Goal: Task Accomplishment & Management: Manage account settings

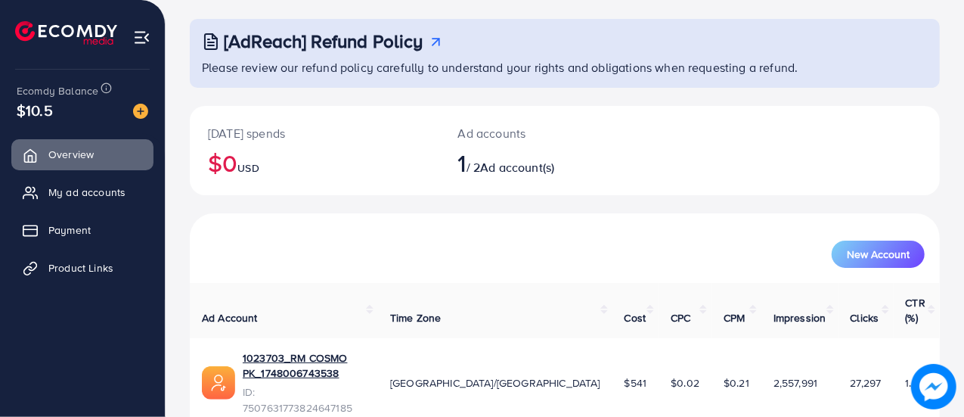
scroll to position [103, 0]
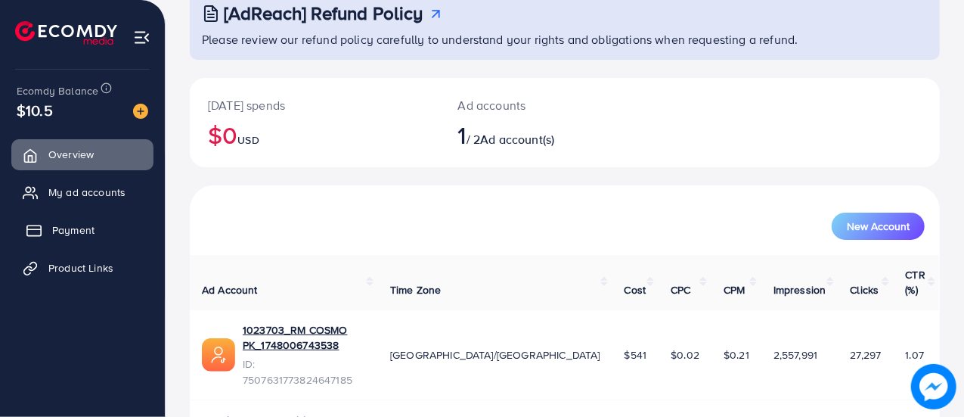
click at [79, 241] on link "Payment" at bounding box center [82, 230] width 142 height 30
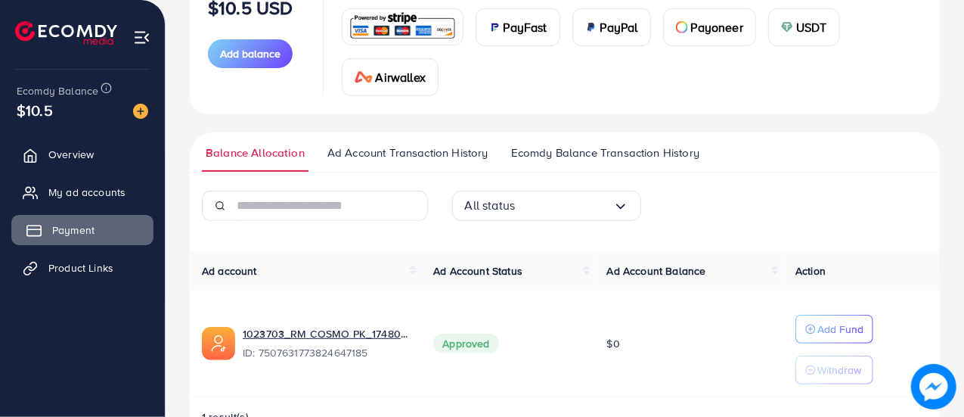
scroll to position [113, 0]
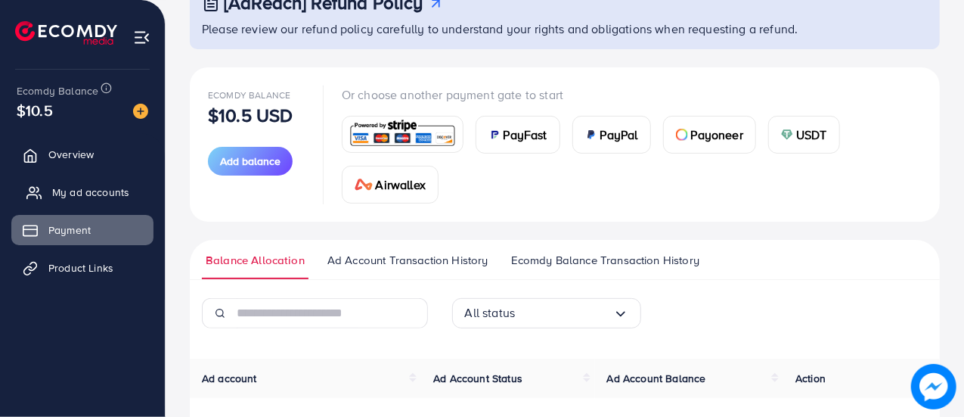
click at [88, 191] on span "My ad accounts" at bounding box center [90, 191] width 77 height 15
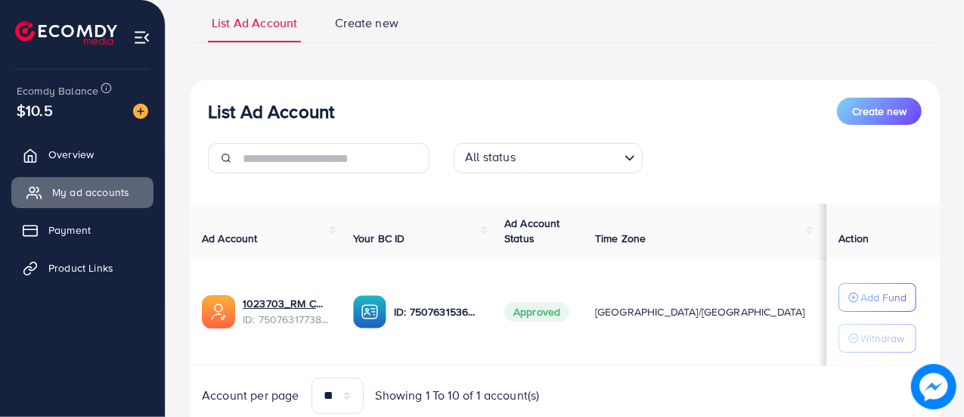
scroll to position [56, 0]
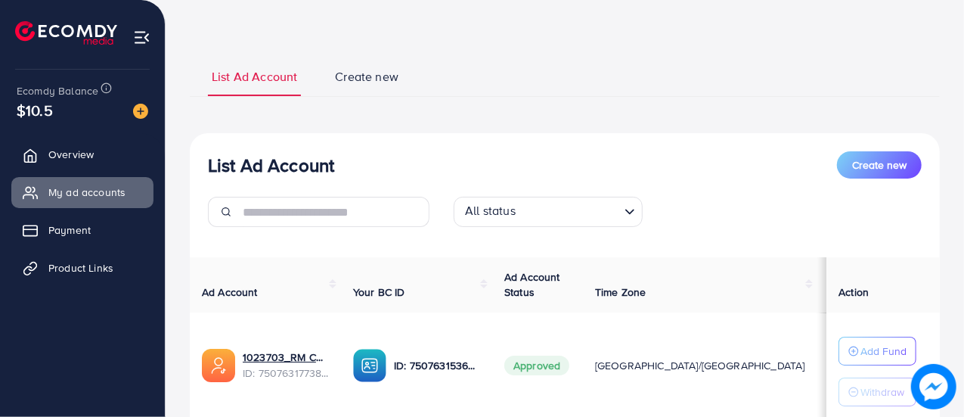
click at [371, 80] on span "Create new" at bounding box center [367, 76] width 64 height 17
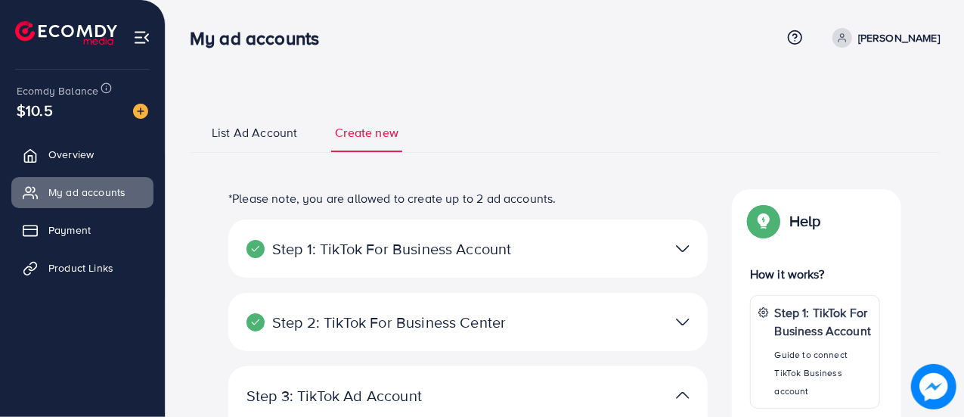
click at [680, 251] on img at bounding box center [683, 248] width 14 height 22
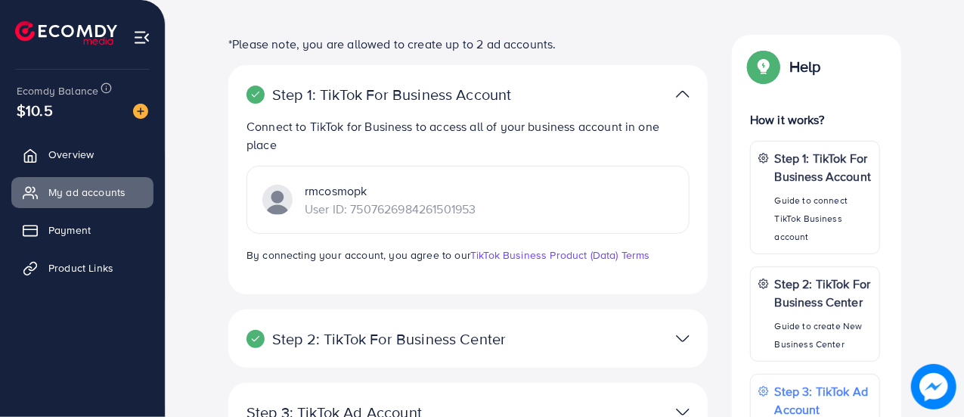
scroll to position [156, 0]
